Goal: Use online tool/utility: Use online tool/utility

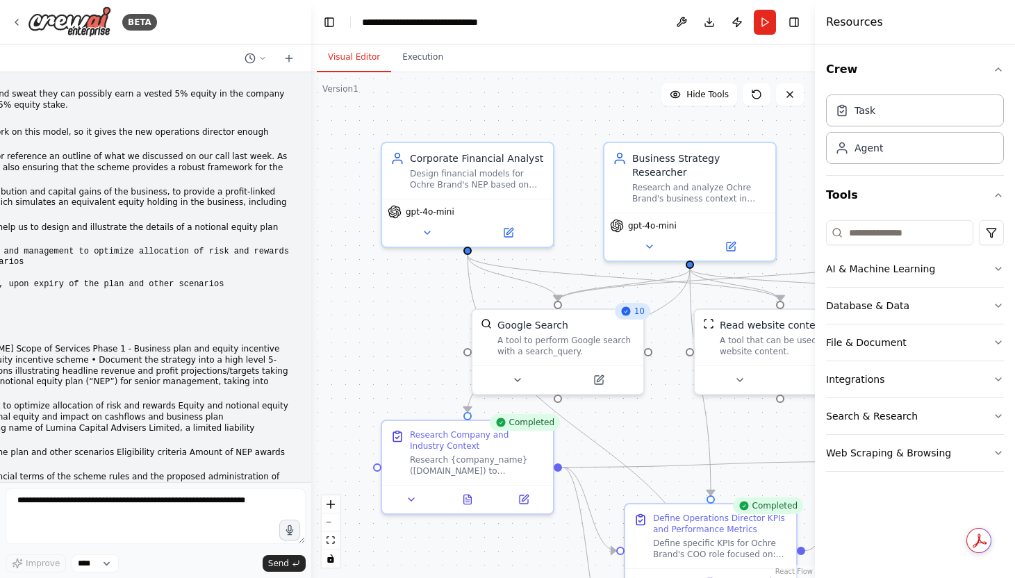
scroll to position [7390, 0]
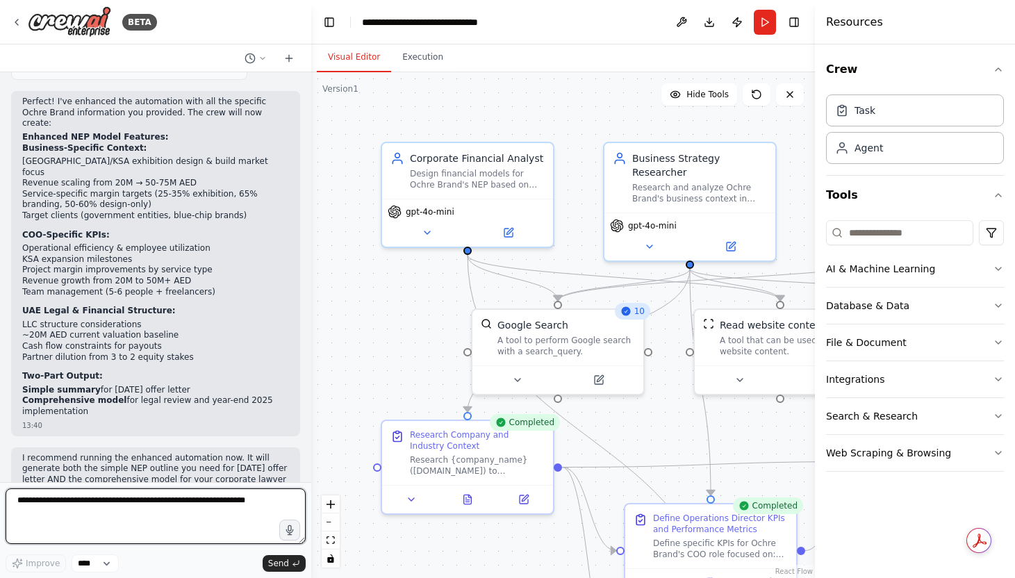
click at [73, 507] on textarea at bounding box center [156, 517] width 300 height 56
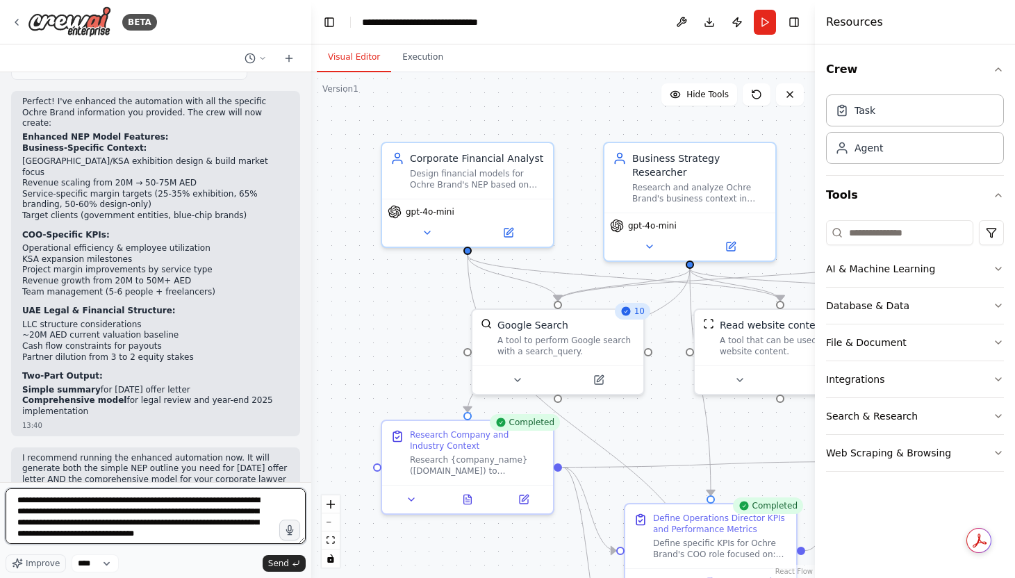
scroll to position [6, 0]
type textarea "**********"
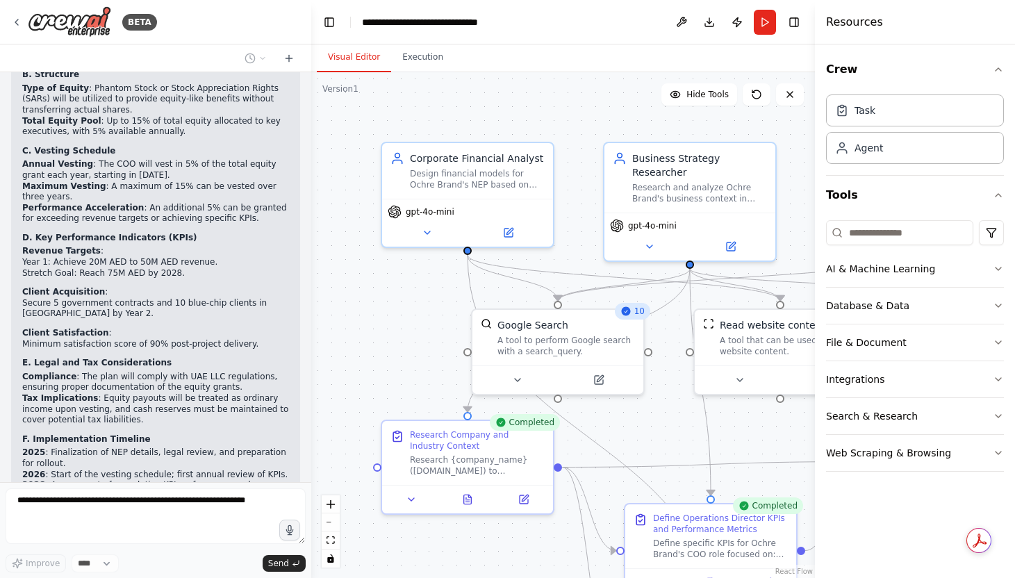
scroll to position [8357, 0]
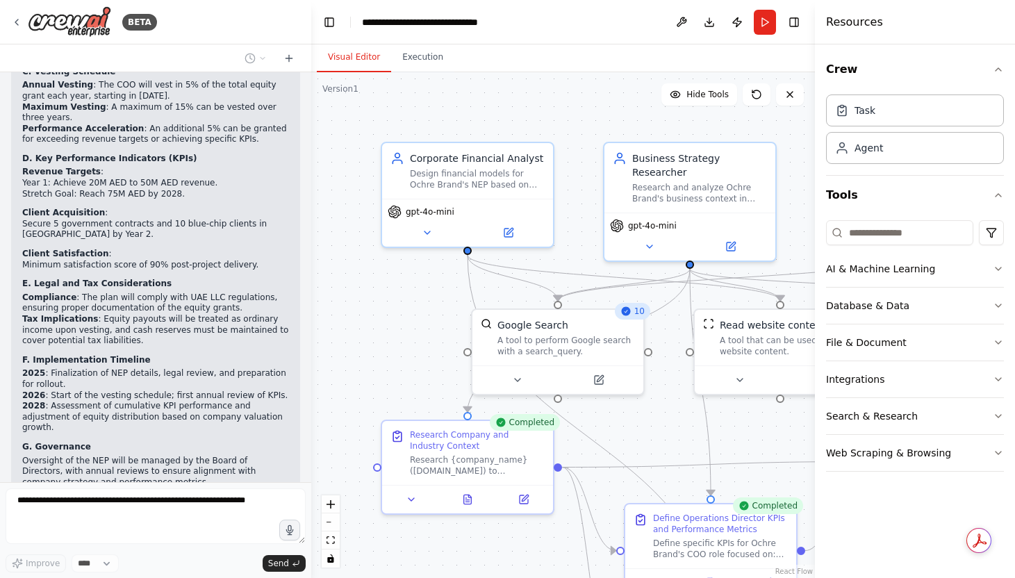
click at [657, 440] on div ".deletable-edge-delete-btn { width: 20px; height: 20px; border: 0px solid #ffff…" at bounding box center [563, 325] width 504 height 506
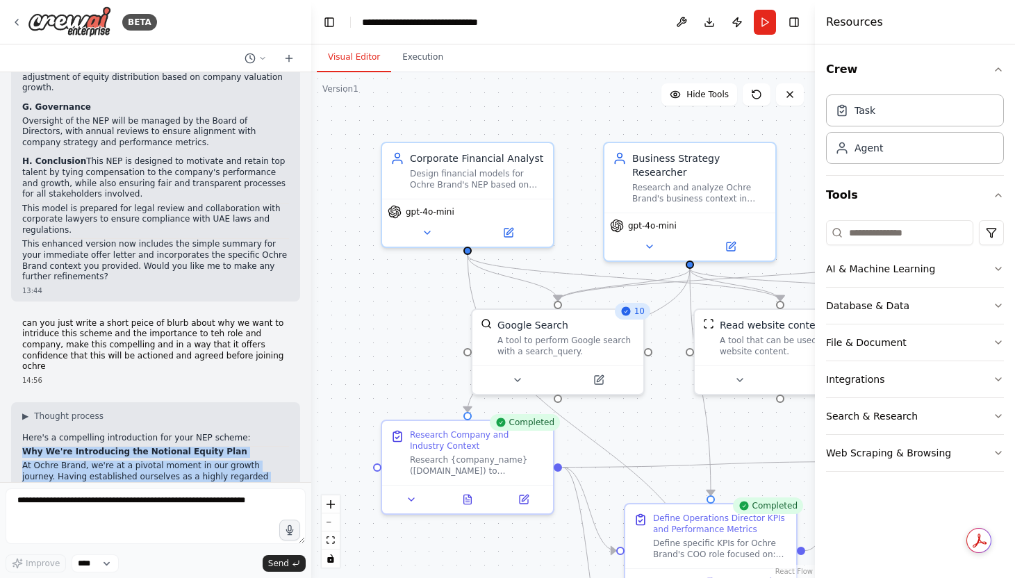
scroll to position [8820, 0]
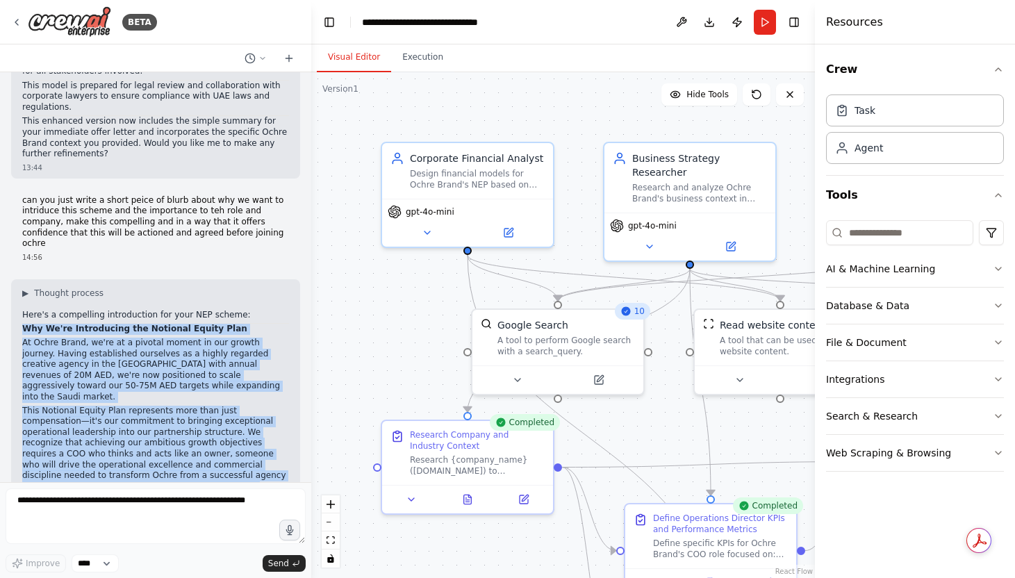
drag, startPoint x: 24, startPoint y: 154, endPoint x: 270, endPoint y: 452, distance: 386.6
click at [270, 452] on div "▶ Thought process Here's a compelling introduction for your NEP scheme: Why We'…" at bounding box center [155, 534] width 267 height 493
copy div "Lor Ip'do Sitametcons adi Elitsedd Eiusmo Temp In Utlab Etdol, ma'al en a minim…"
click at [166, 509] on p "The Operations Director/COO position isn't just replacing a departing partner—i…" at bounding box center [155, 552] width 267 height 87
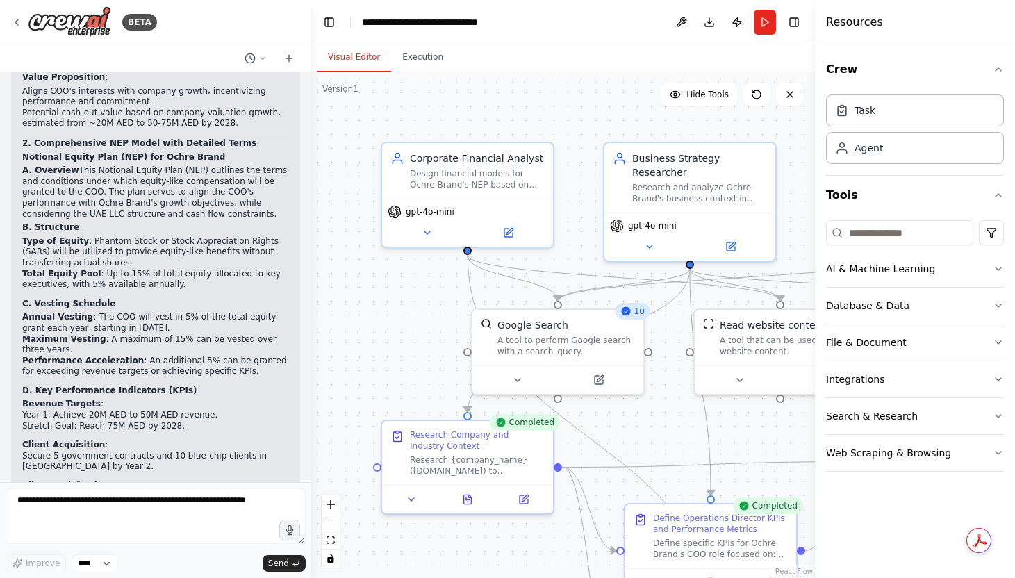
scroll to position [8139, 0]
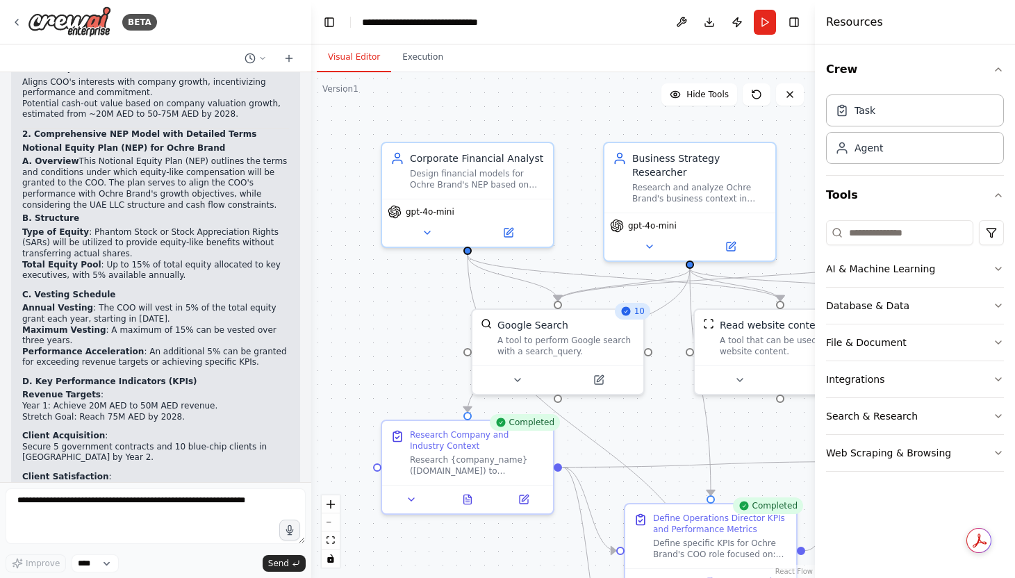
click at [60, 502] on strong "E. Legal and Tax Considerations" at bounding box center [96, 507] width 149 height 10
drag, startPoint x: 33, startPoint y: 232, endPoint x: 266, endPoint y: 418, distance: 298.3
click at [266, 418] on div "▶ Thought process Here's the complete enhanced NEP model output from the automa…" at bounding box center [155, 346] width 267 height 999
copy div "Legal and Tax Considerations Compliance : The plan will comply with UAE LLC reg…"
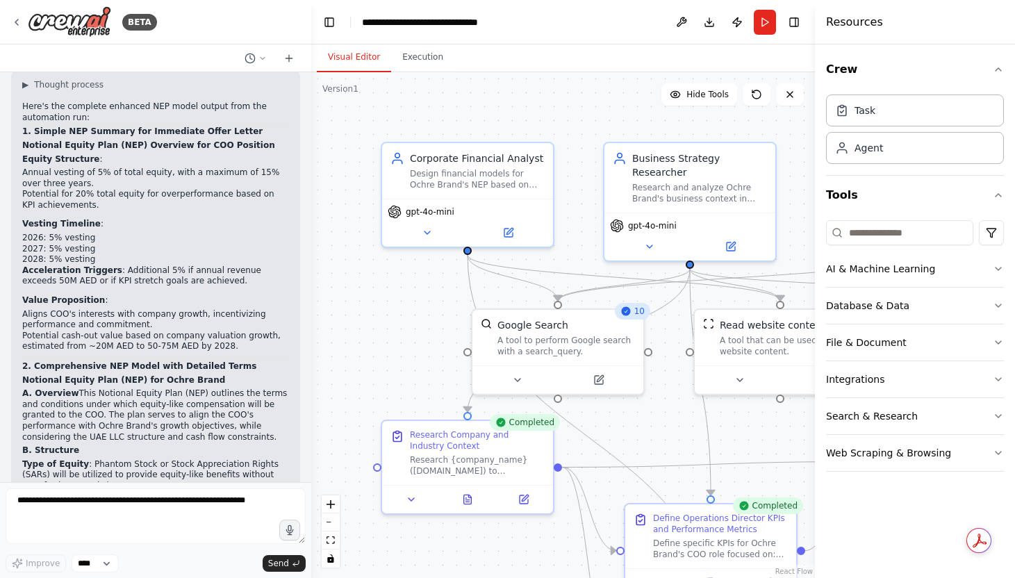
scroll to position [7900, 0]
